Goal: Task Accomplishment & Management: Use online tool/utility

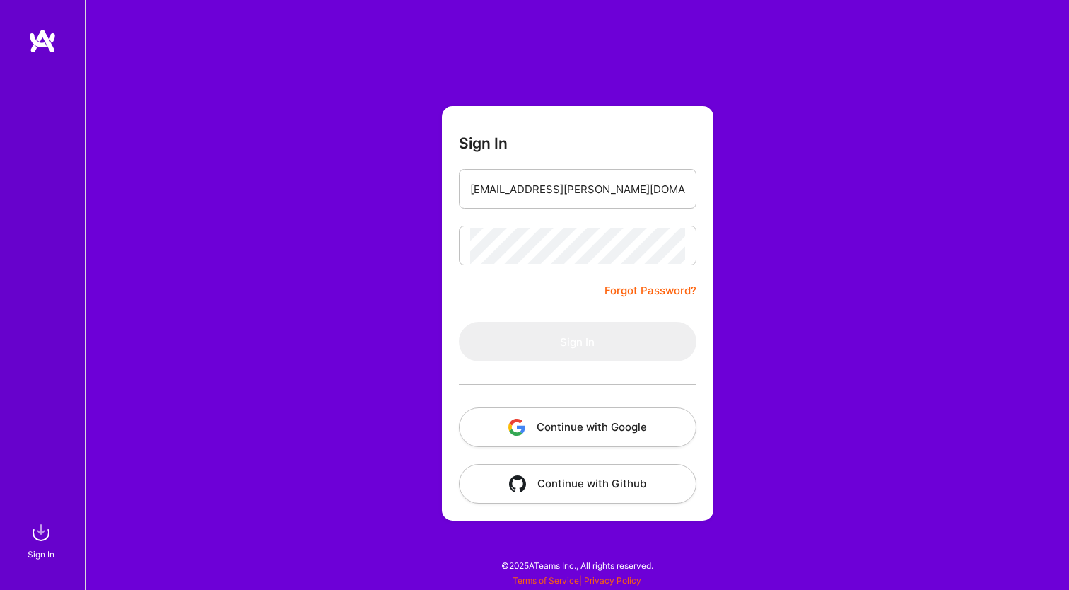
type input "[EMAIL_ADDRESS][PERSON_NAME][DOMAIN_NAME]"
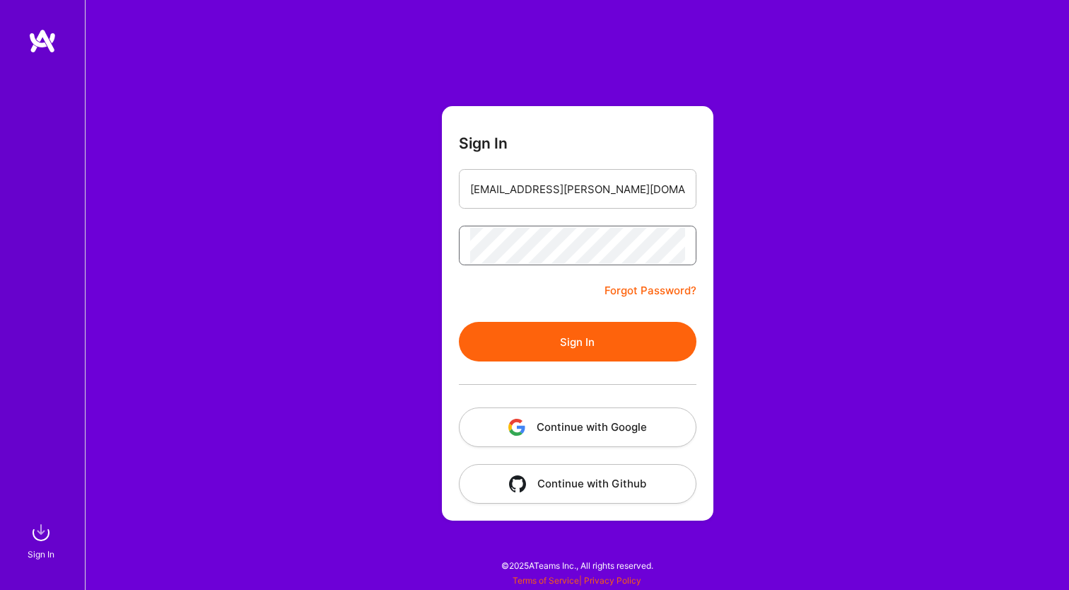
click at [577, 341] on button "Sign In" at bounding box center [578, 342] width 238 height 40
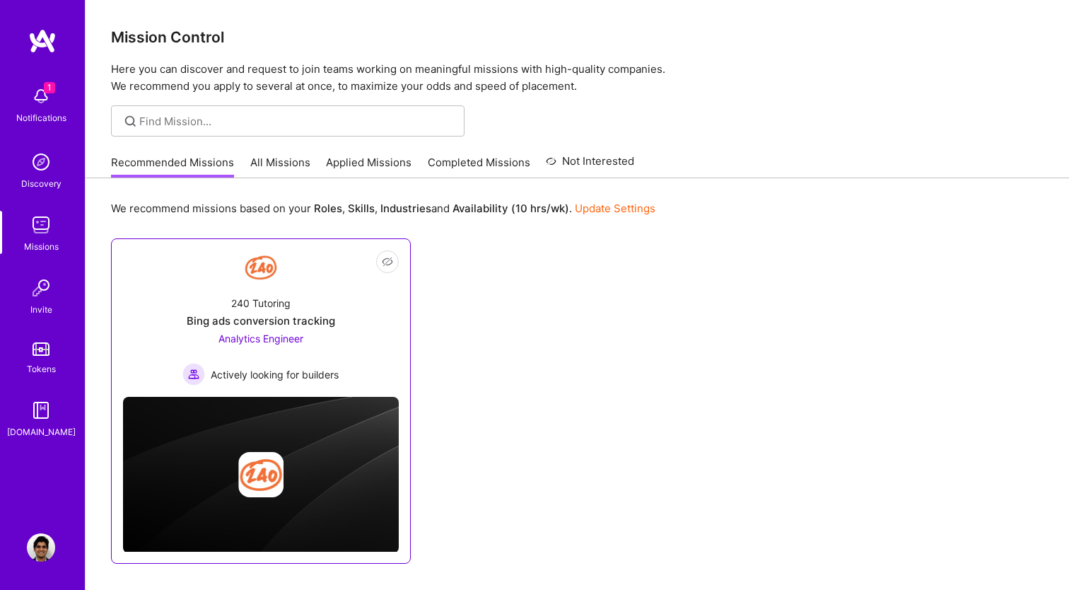
click at [266, 281] on img at bounding box center [261, 267] width 34 height 34
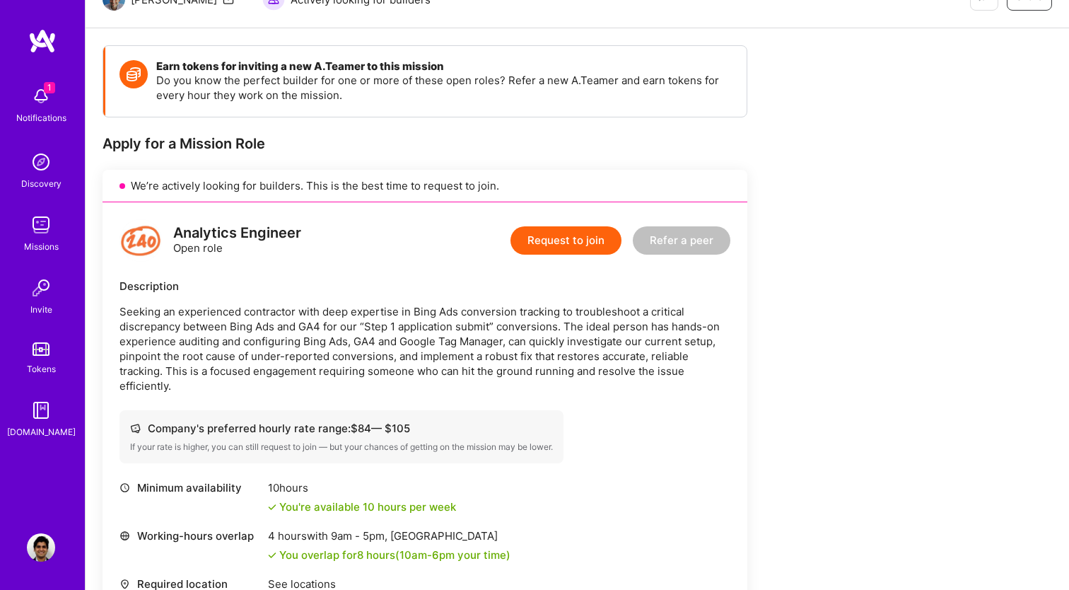
scroll to position [165, 0]
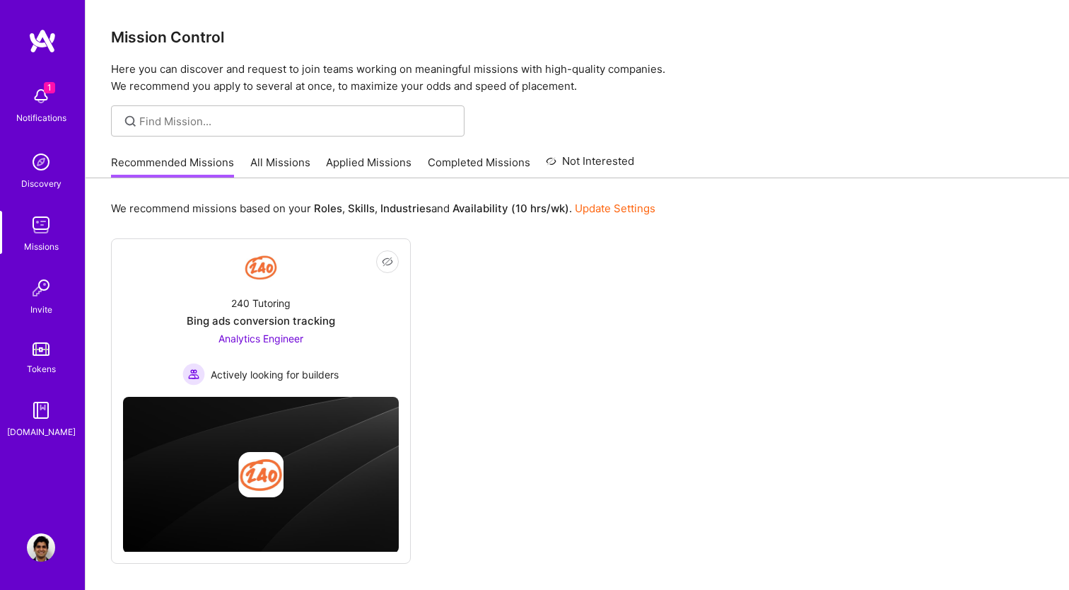
click at [258, 158] on link "All Missions" at bounding box center [280, 166] width 60 height 23
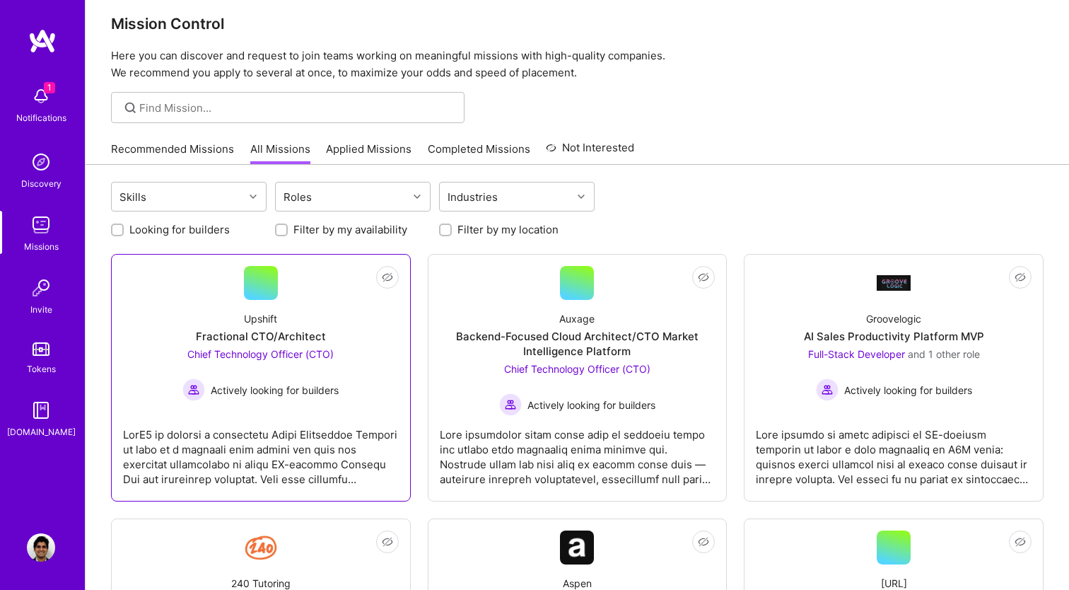
scroll to position [18, 0]
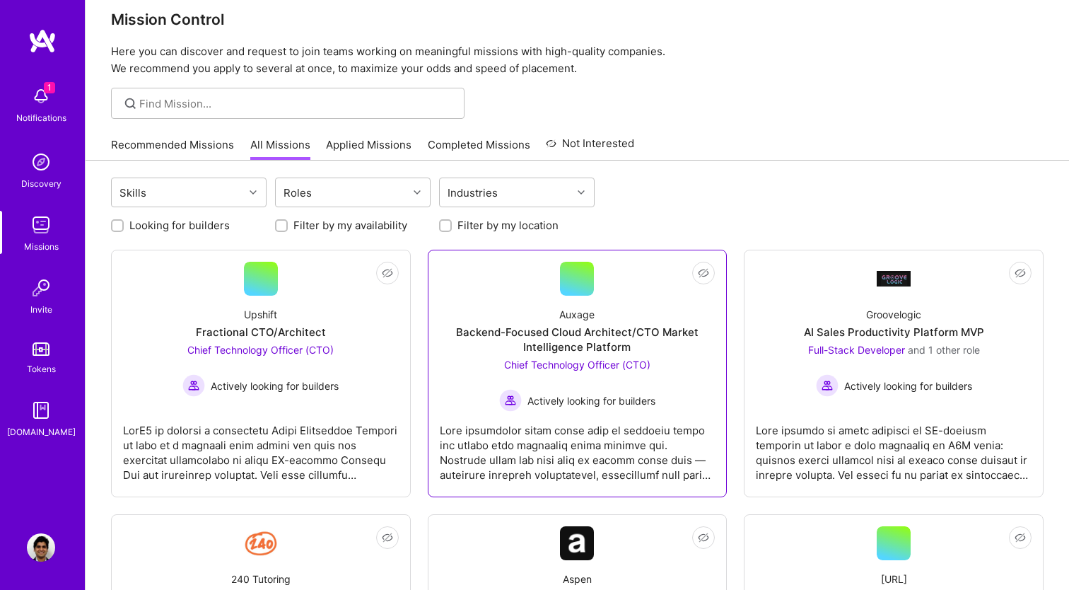
click at [510, 406] on img at bounding box center [510, 400] width 23 height 23
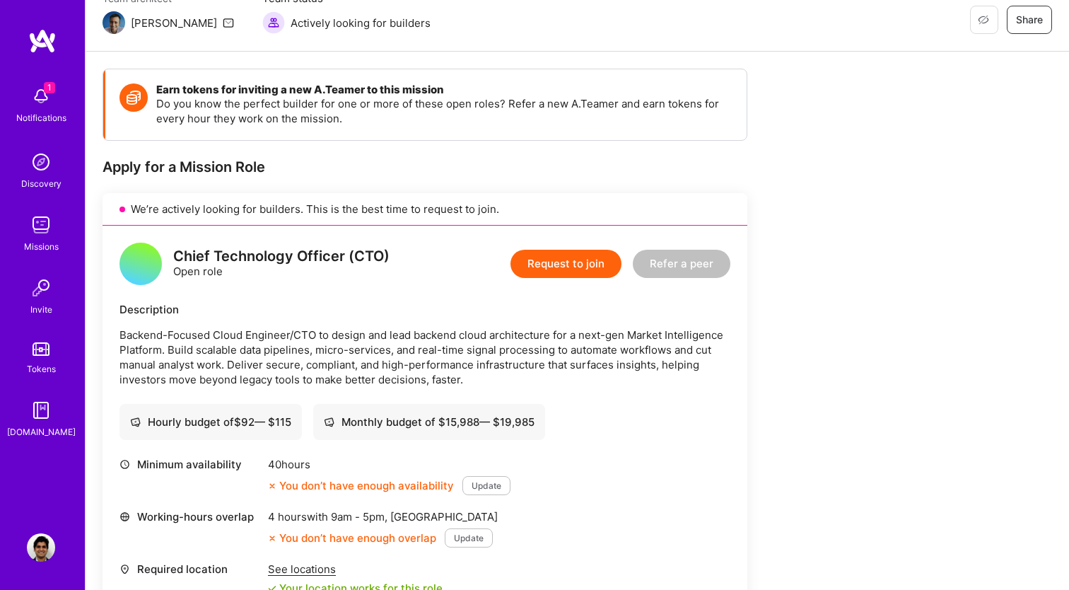
scroll to position [140, 0]
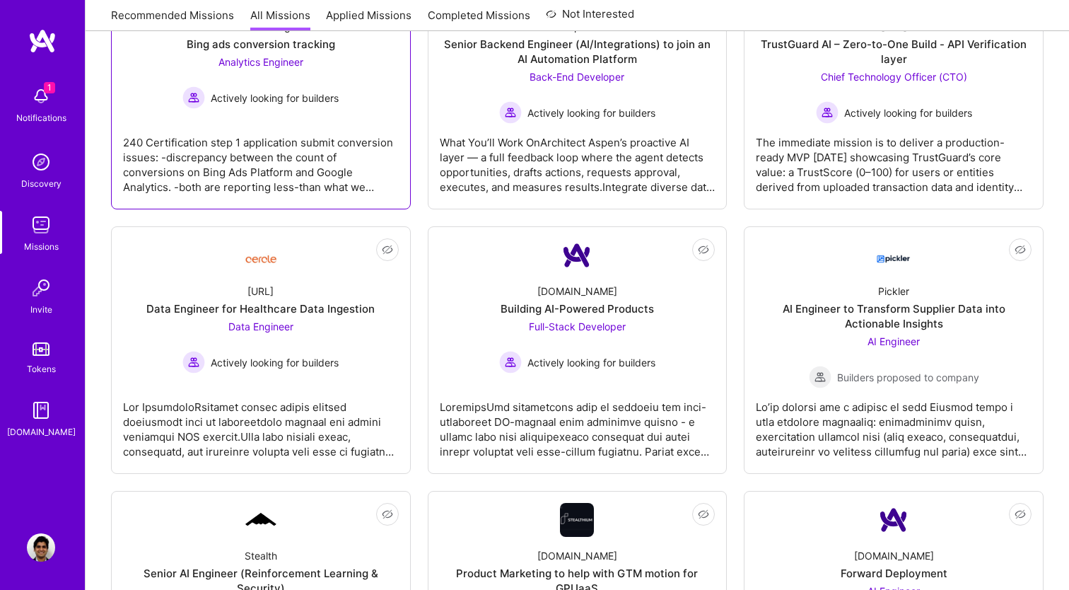
scroll to position [614, 0]
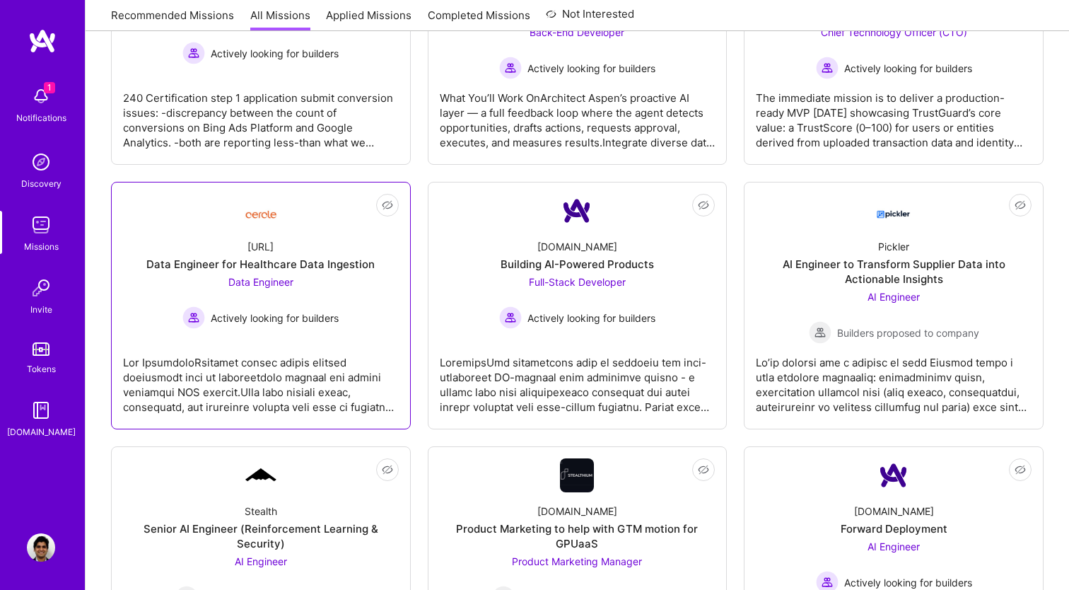
click at [284, 257] on div "Data Engineer for Healthcare Data Ingestion" at bounding box center [260, 264] width 228 height 15
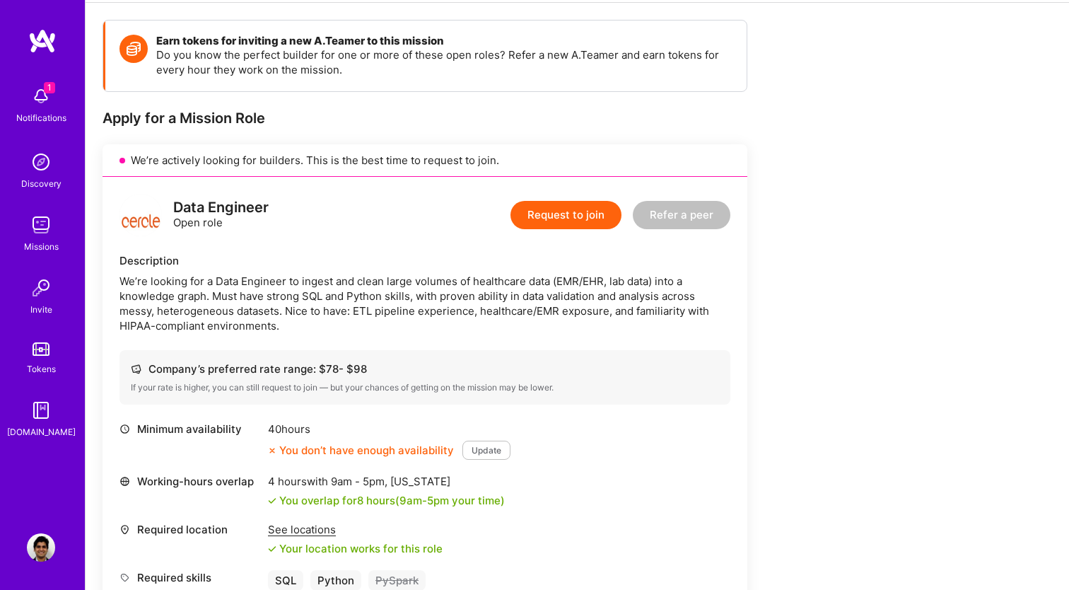
scroll to position [211, 0]
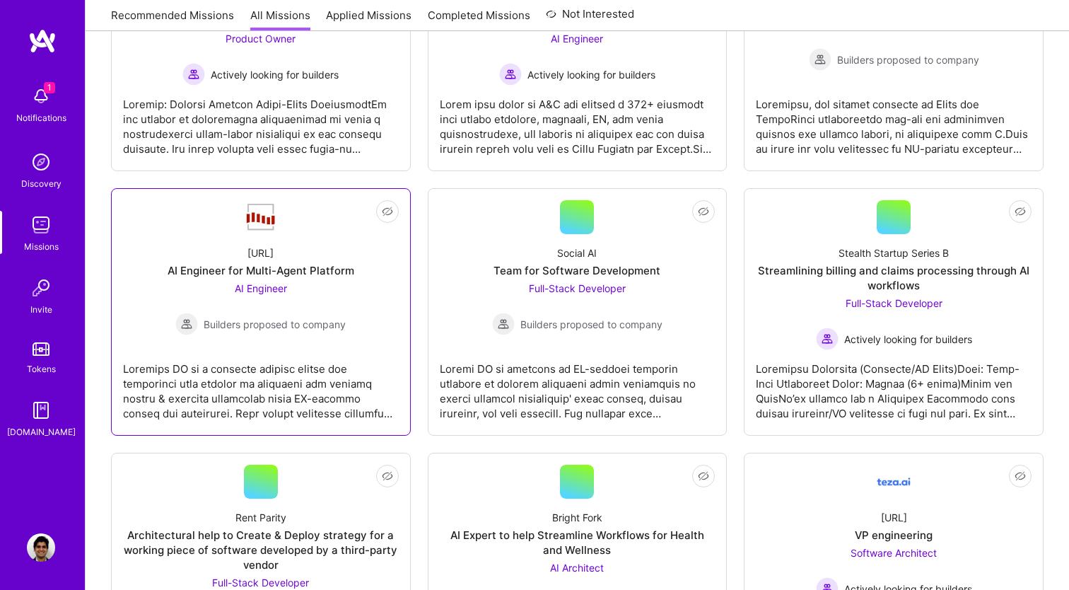
scroll to position [2183, 0]
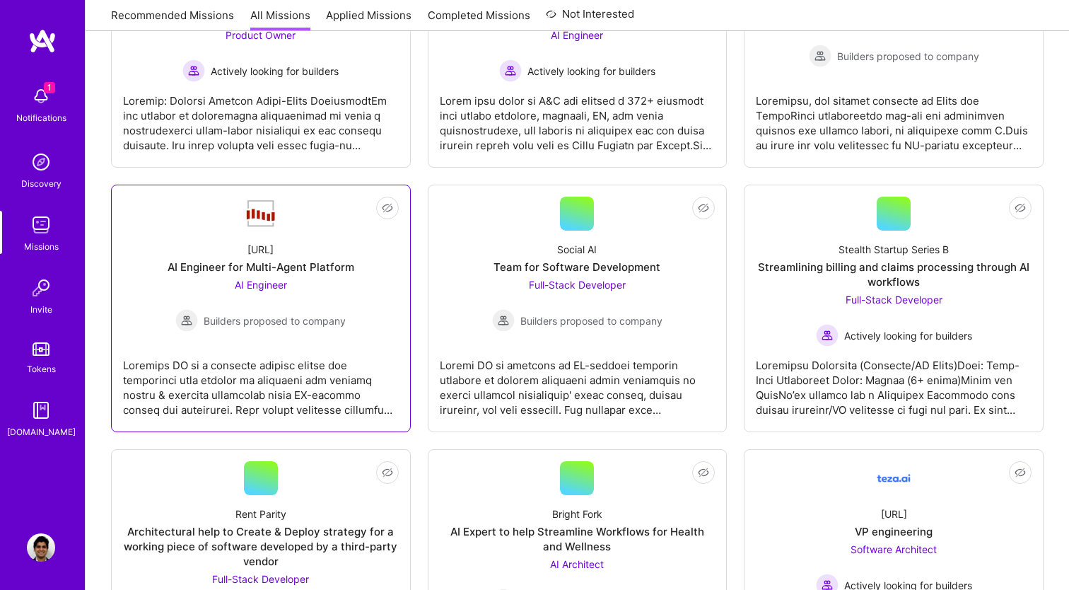
click at [303, 204] on link "Not Interested [URL] AI Engineer for Multi-Agent Platform AI Engineer Builders …" at bounding box center [261, 308] width 276 height 223
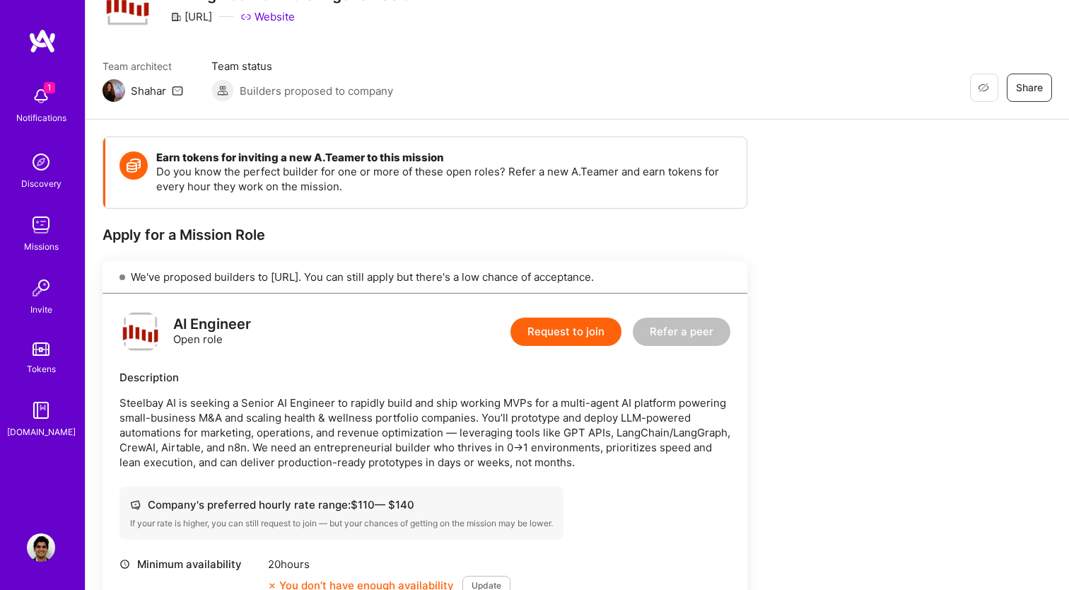
scroll to position [71, 0]
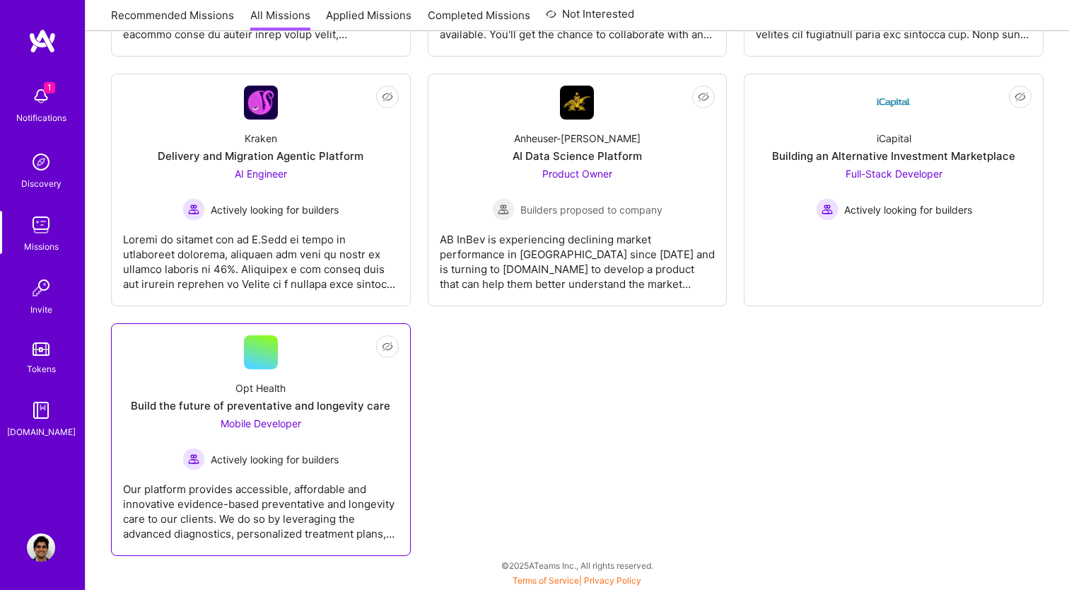
scroll to position [4380, 0]
